Goal: Information Seeking & Learning: Learn about a topic

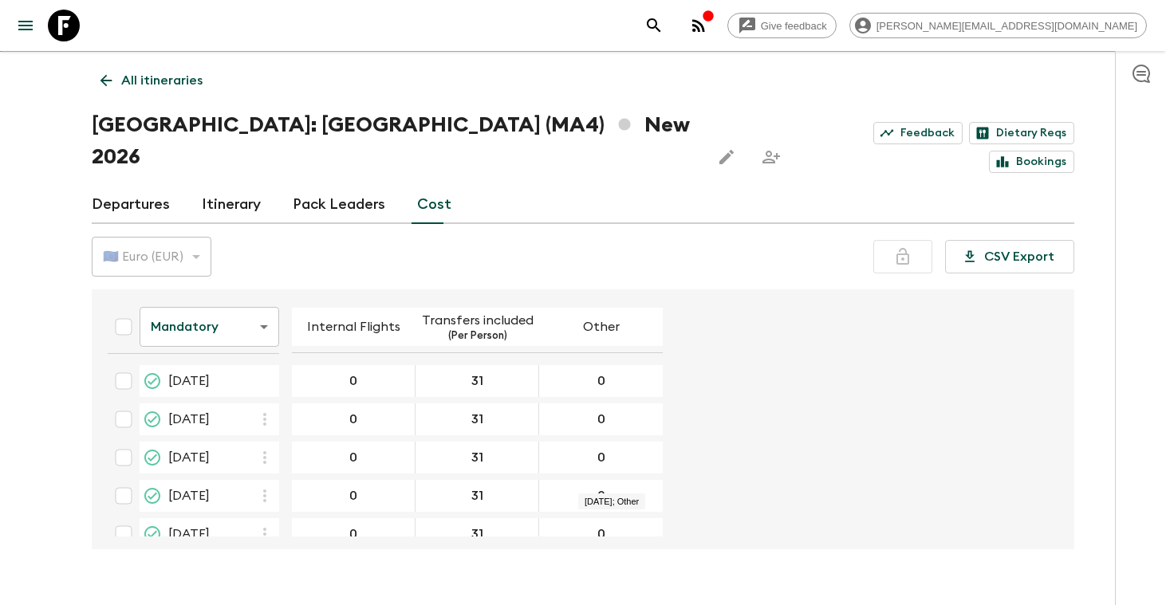
scroll to position [441, 0]
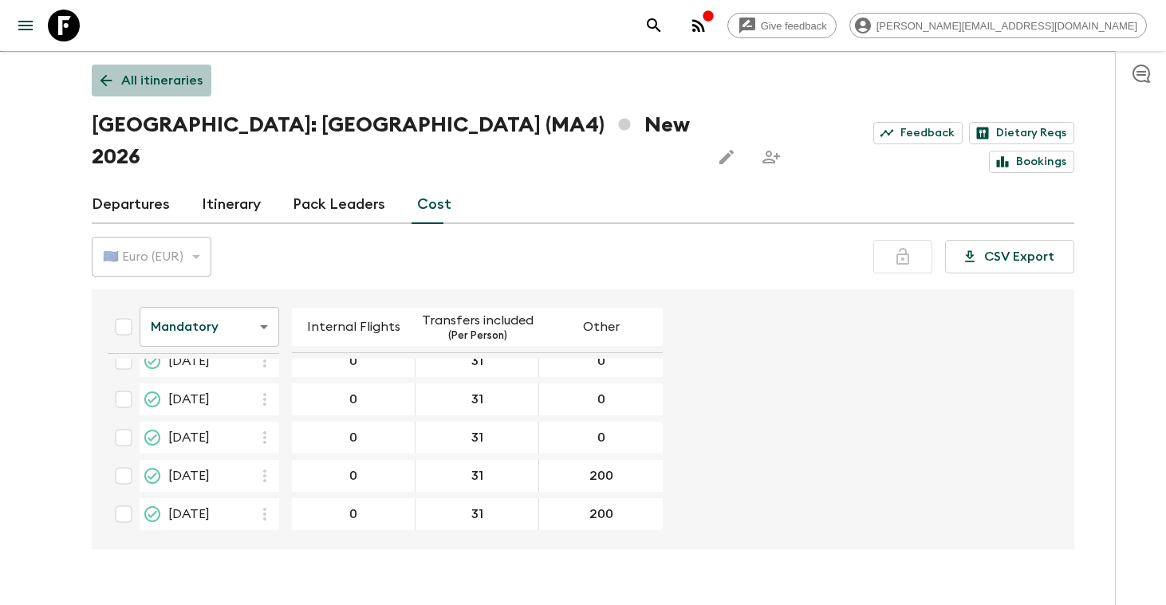
click at [136, 77] on p "All itineraries" at bounding box center [161, 80] width 81 height 19
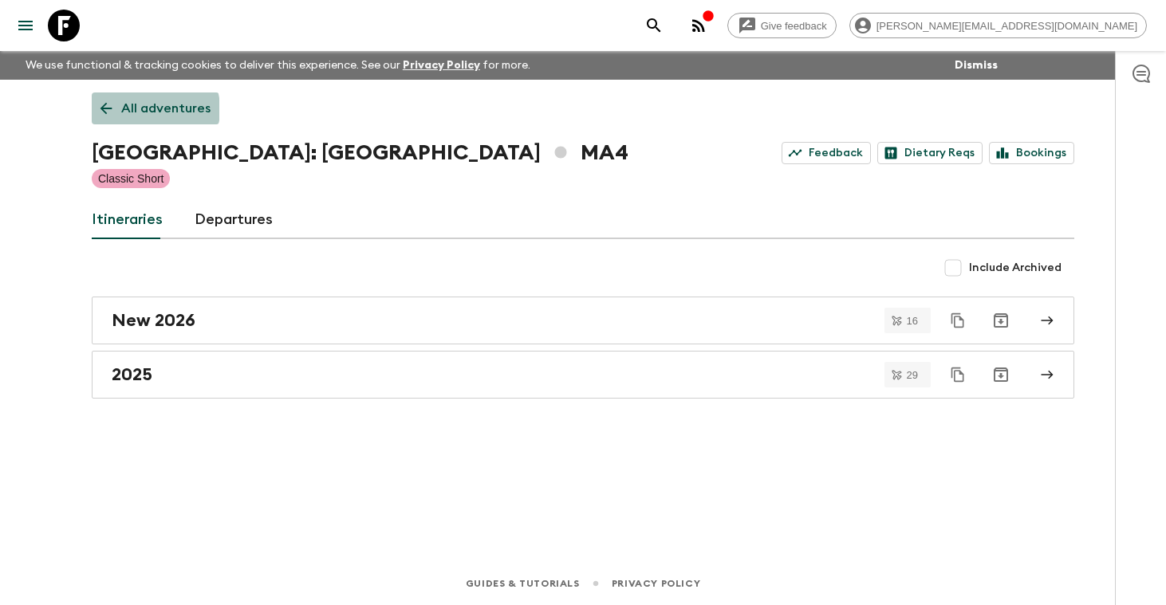
click at [148, 109] on p "All adventures" at bounding box center [165, 108] width 89 height 19
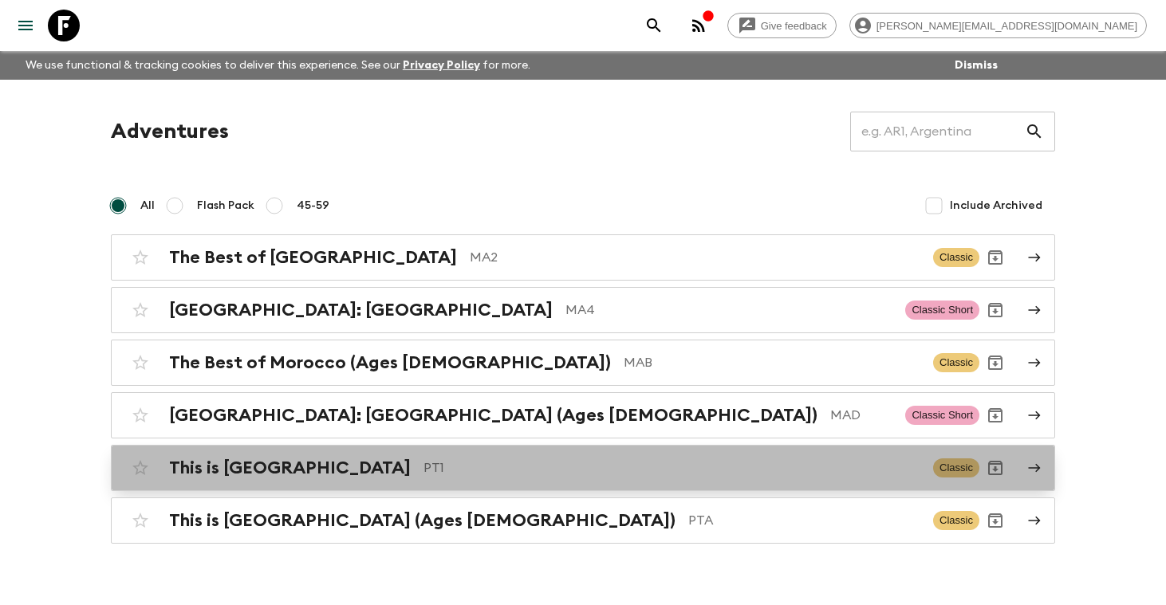
click at [218, 472] on h2 "This is [GEOGRAPHIC_DATA]" at bounding box center [290, 468] width 242 height 21
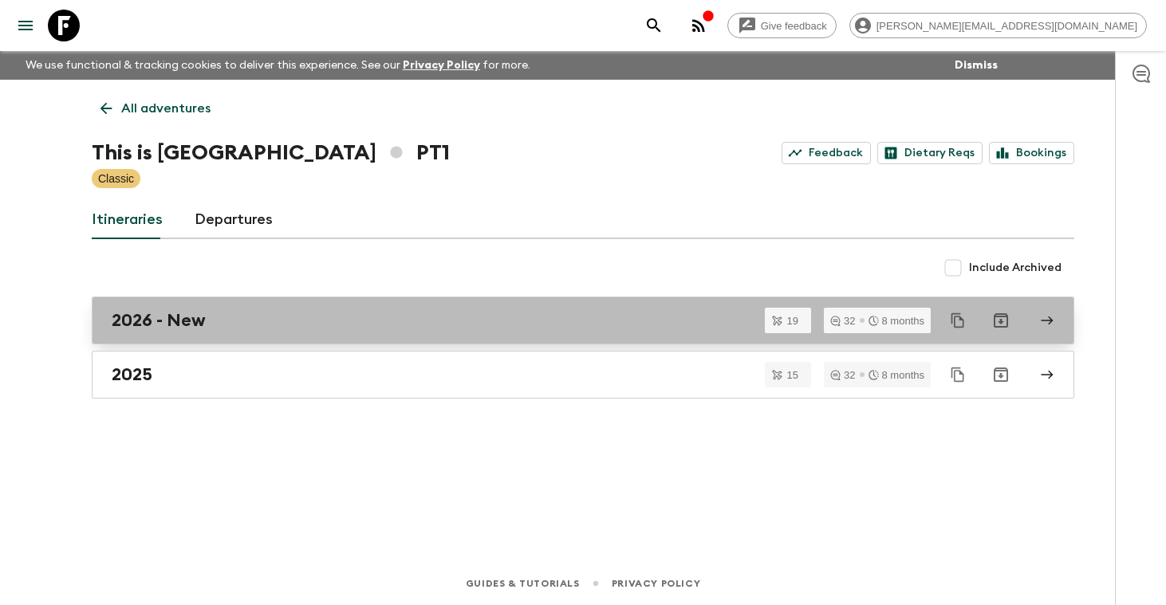
click at [203, 324] on h2 "2026 - New" at bounding box center [159, 320] width 94 height 21
